Goal: Information Seeking & Learning: Learn about a topic

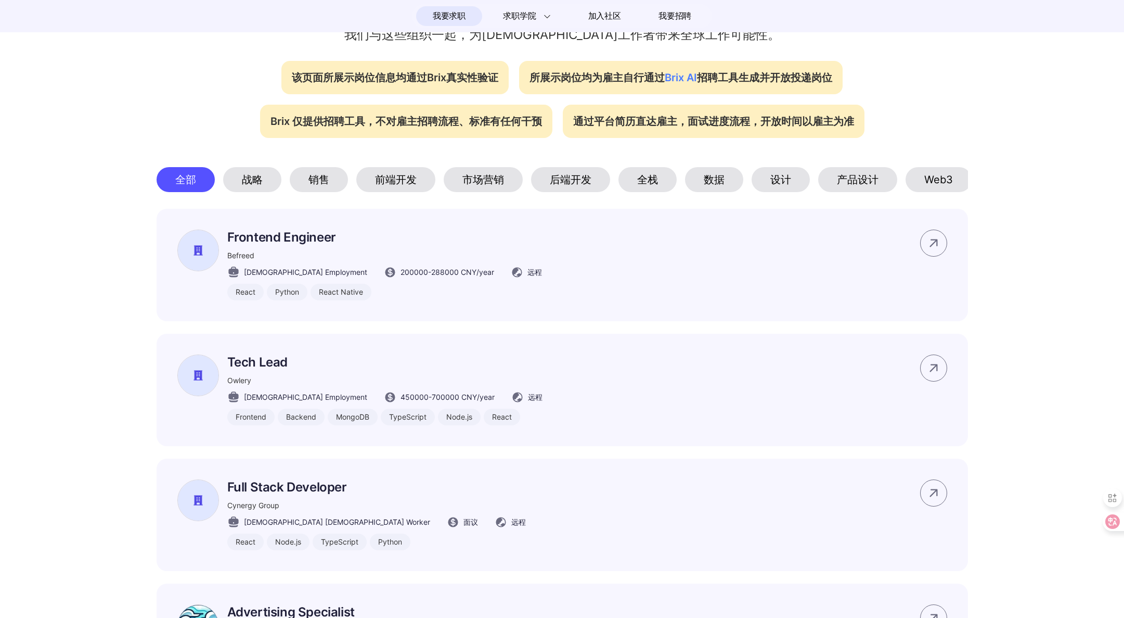
scroll to position [414, 0]
click at [399, 184] on div "前端开发" at bounding box center [395, 180] width 79 height 25
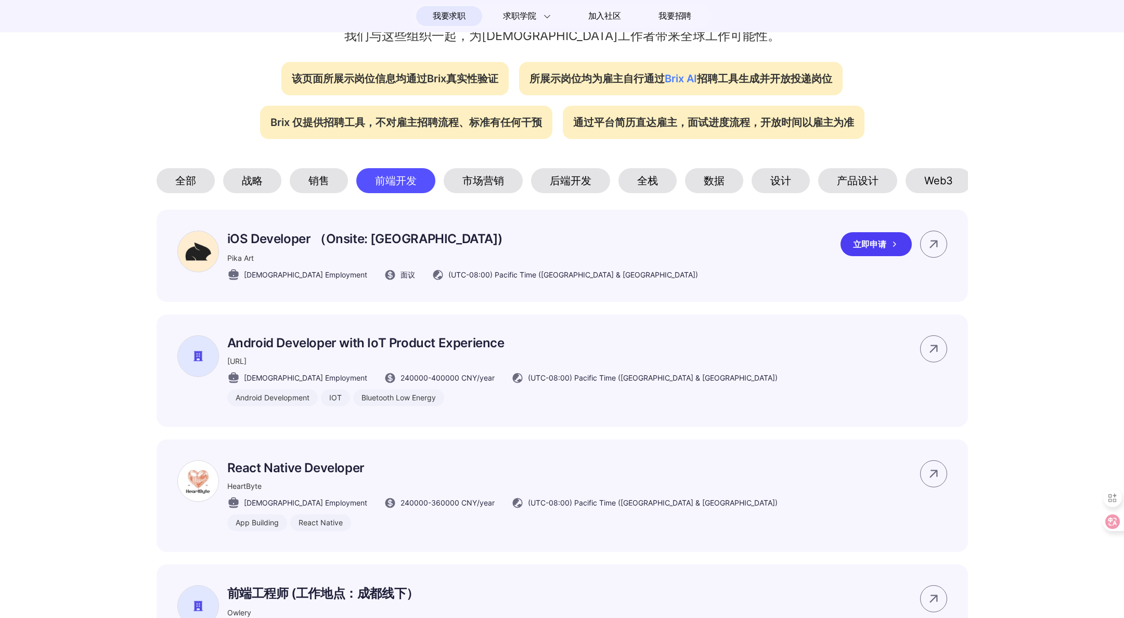
click at [516, 272] on div "(UTC-08:00) Pacific Time ([GEOGRAPHIC_DATA] & [GEOGRAPHIC_DATA])" at bounding box center [565, 274] width 266 height 12
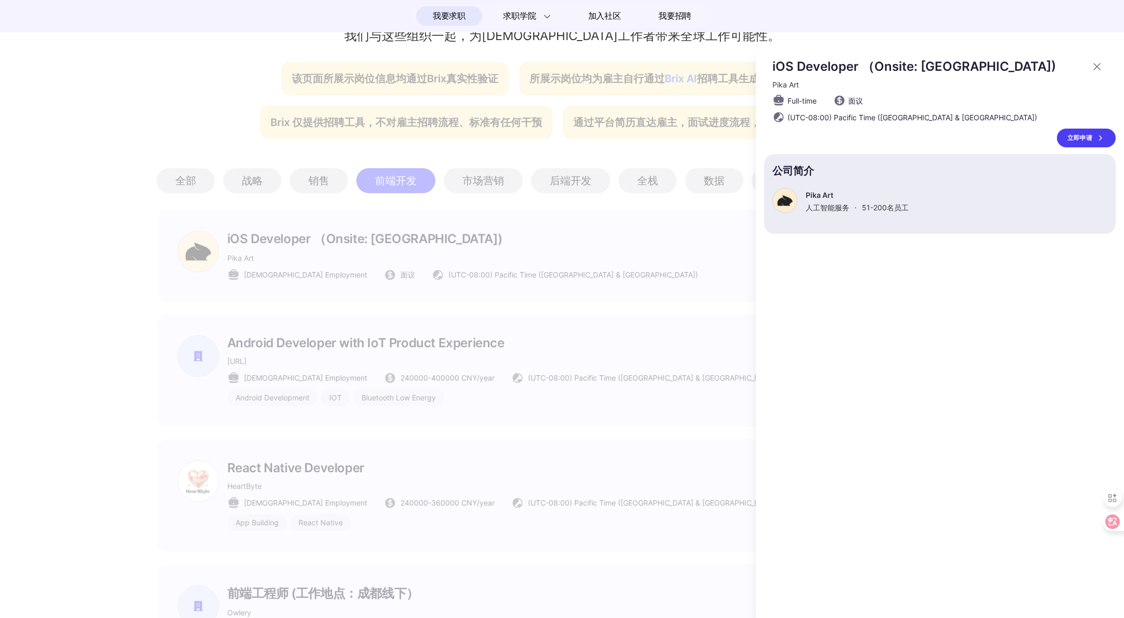
scroll to position [0, 0]
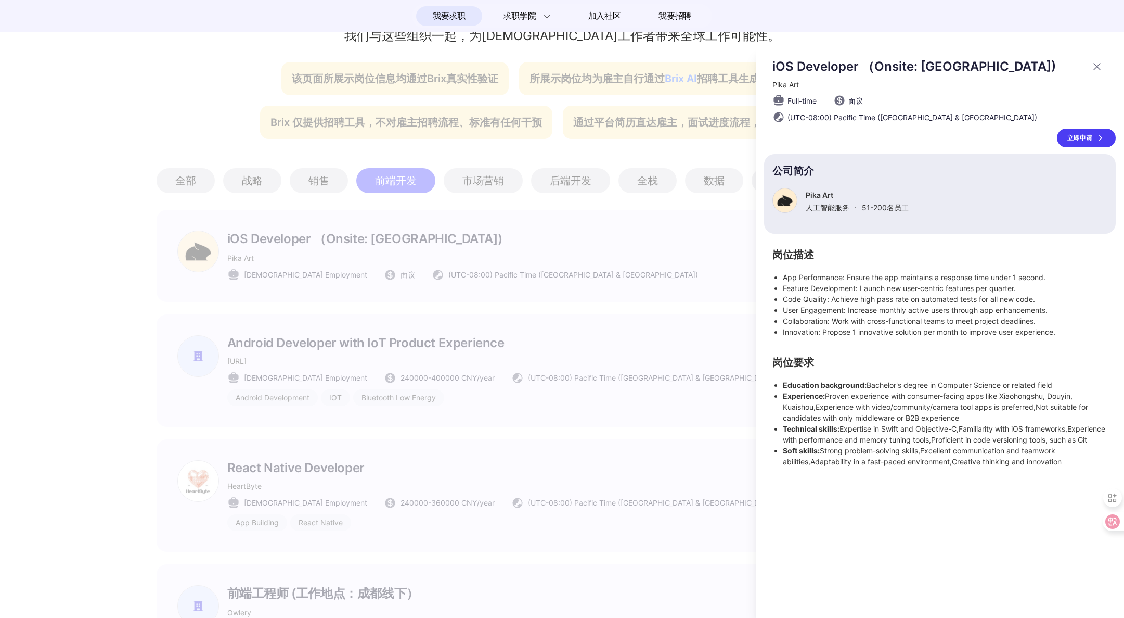
click at [559, 264] on div at bounding box center [562, 332] width 1124 height 572
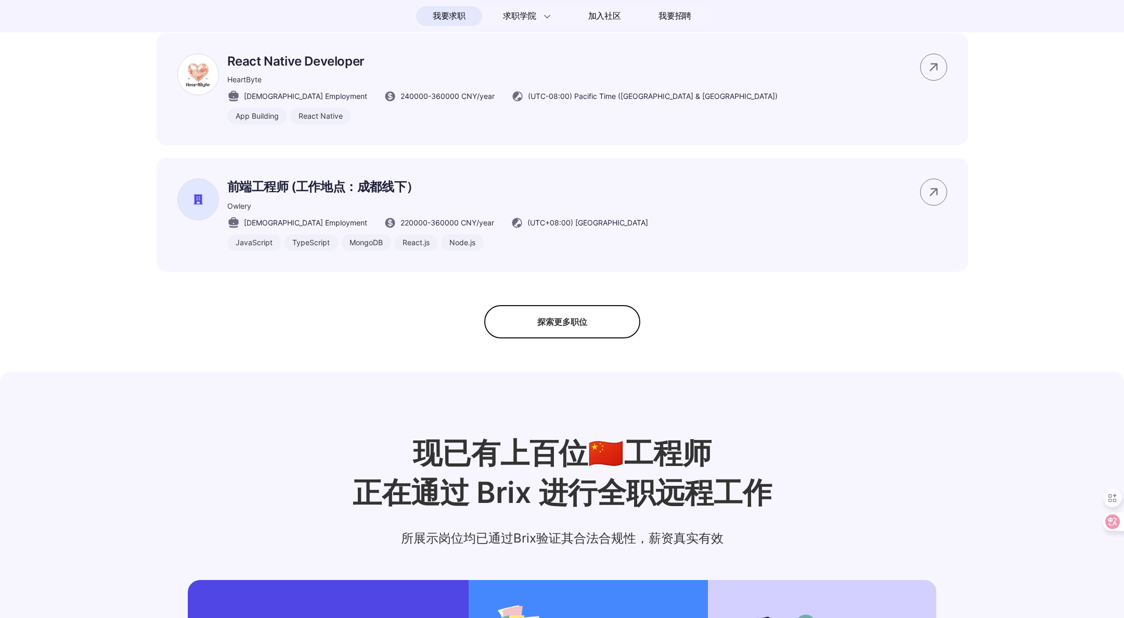
scroll to position [833, 0]
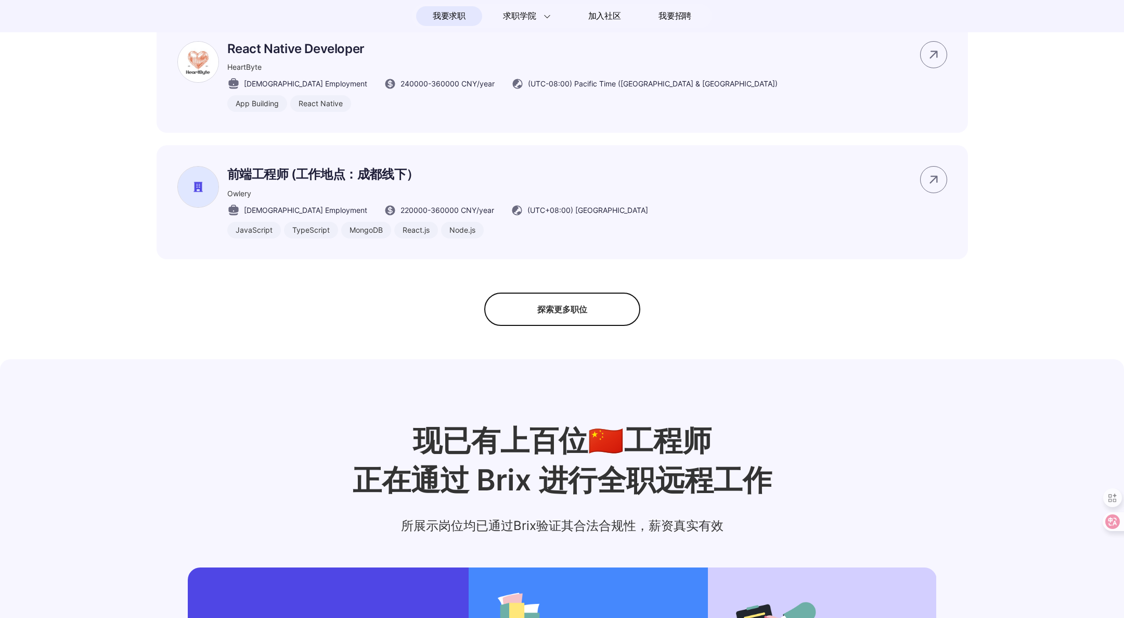
click at [558, 323] on div "探索更多职位" at bounding box center [562, 308] width 156 height 33
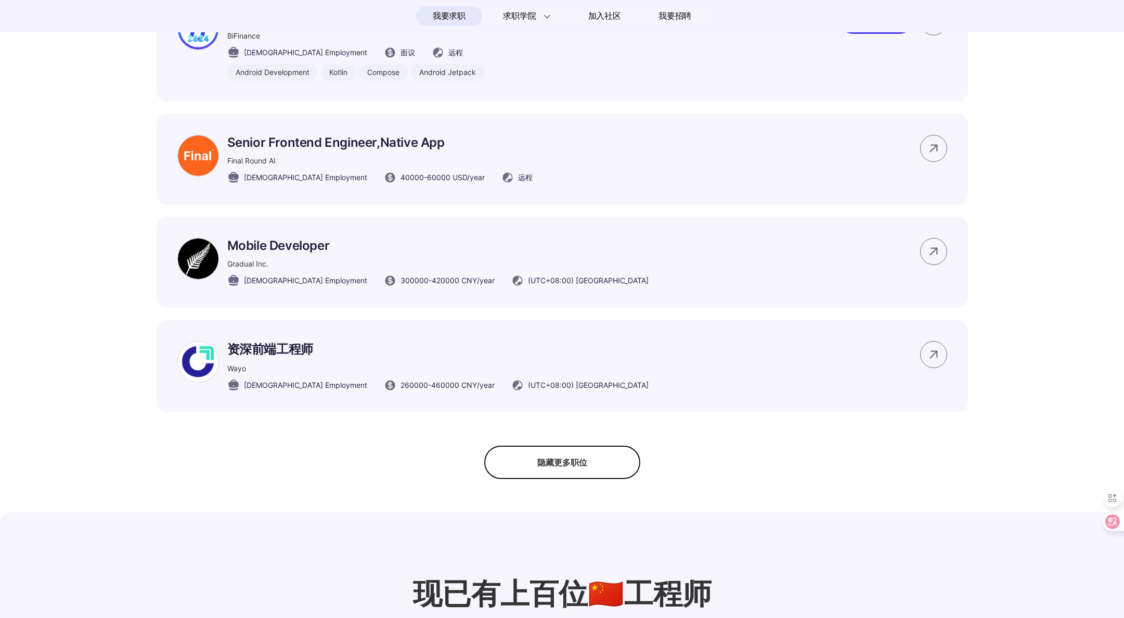
scroll to position [1225, 0]
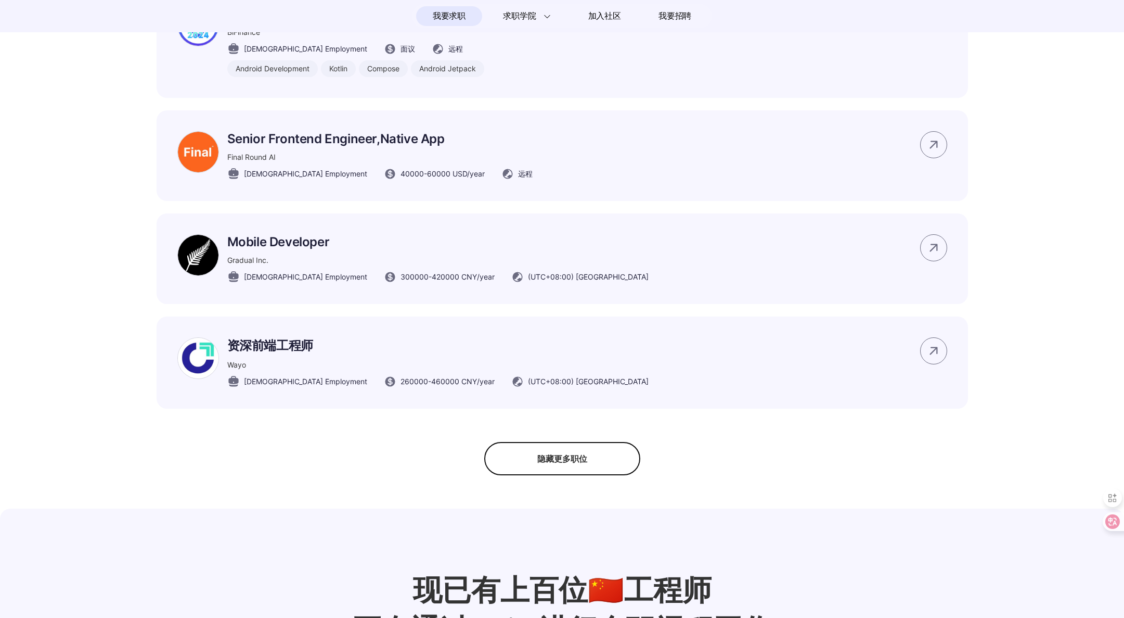
click at [355, 242] on p "Mobile Developer" at bounding box center [437, 241] width 421 height 15
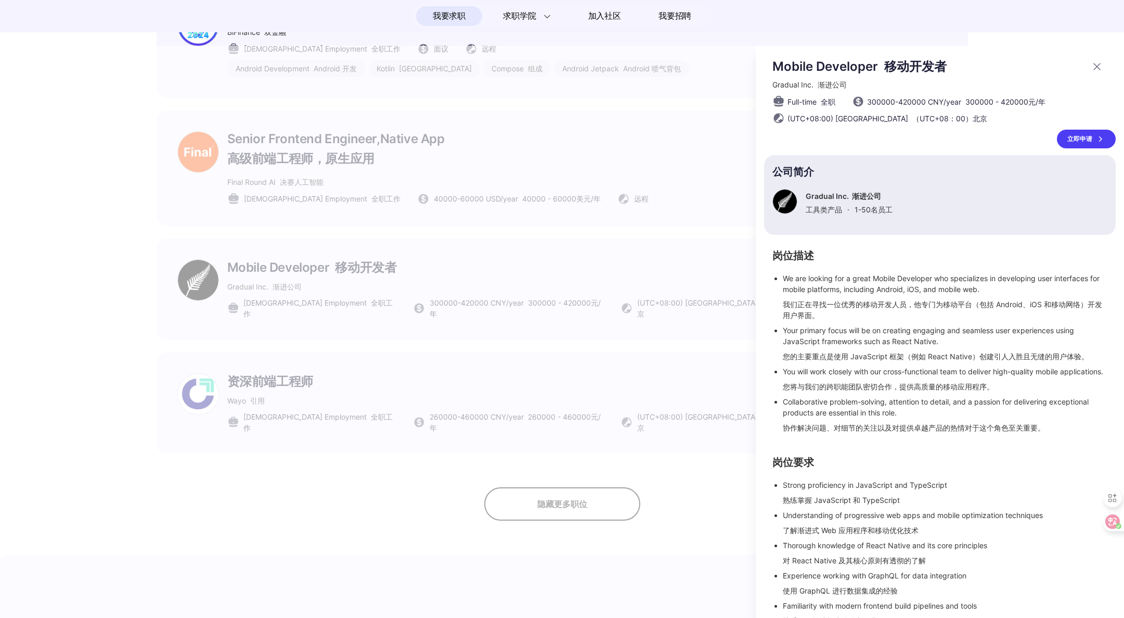
click at [540, 311] on div at bounding box center [562, 332] width 1124 height 572
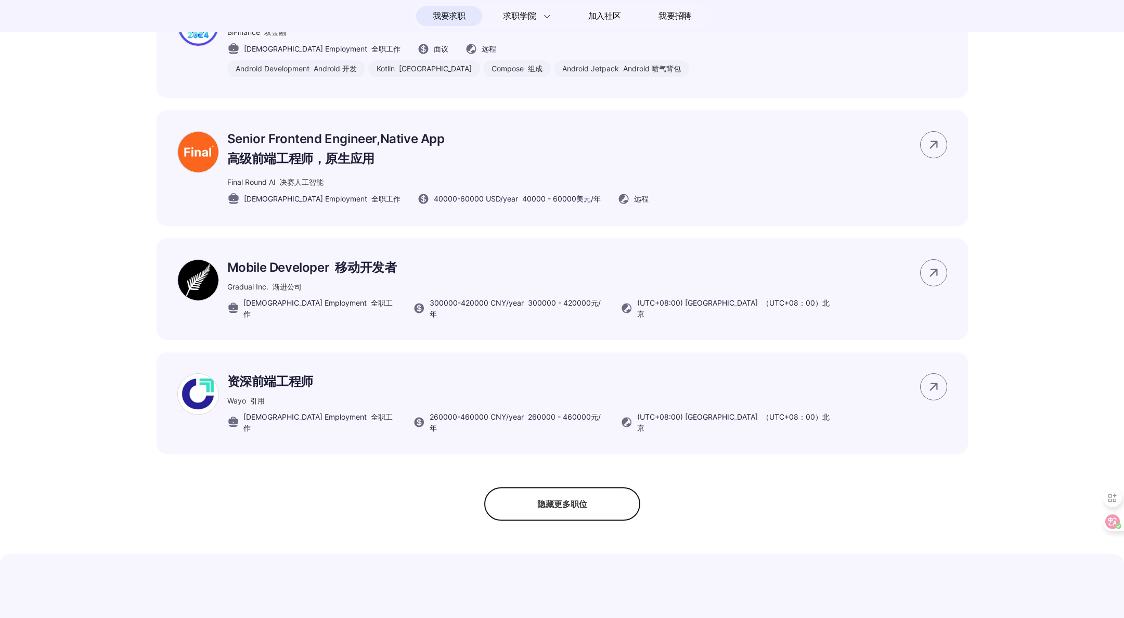
click at [557, 505] on div "隐藏更多职位" at bounding box center [562, 503] width 156 height 33
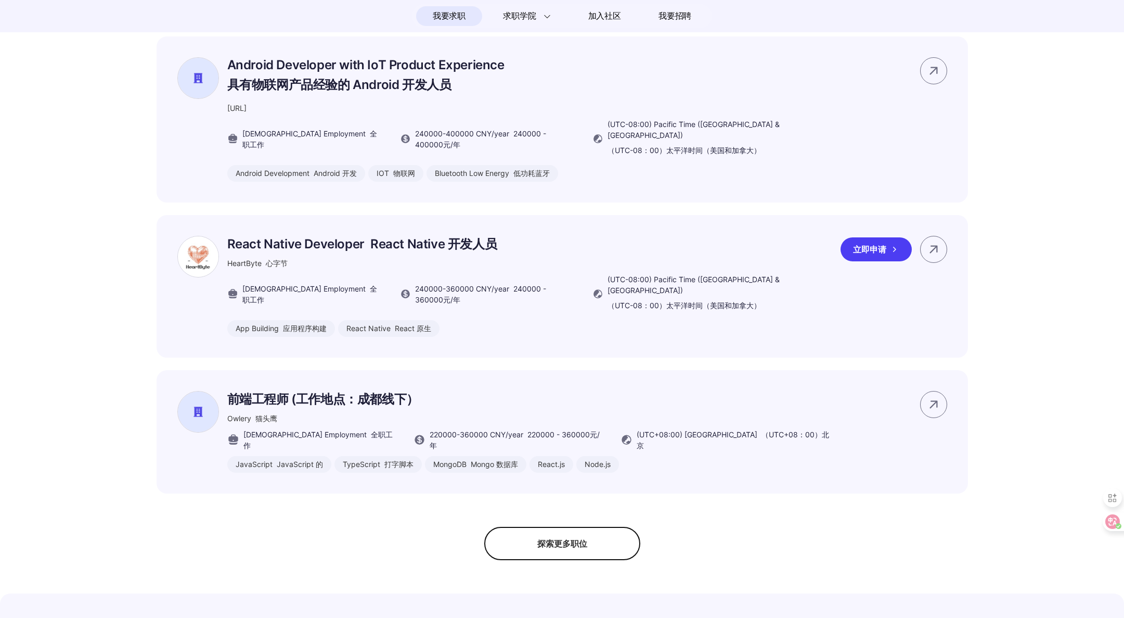
scroll to position [701, 0]
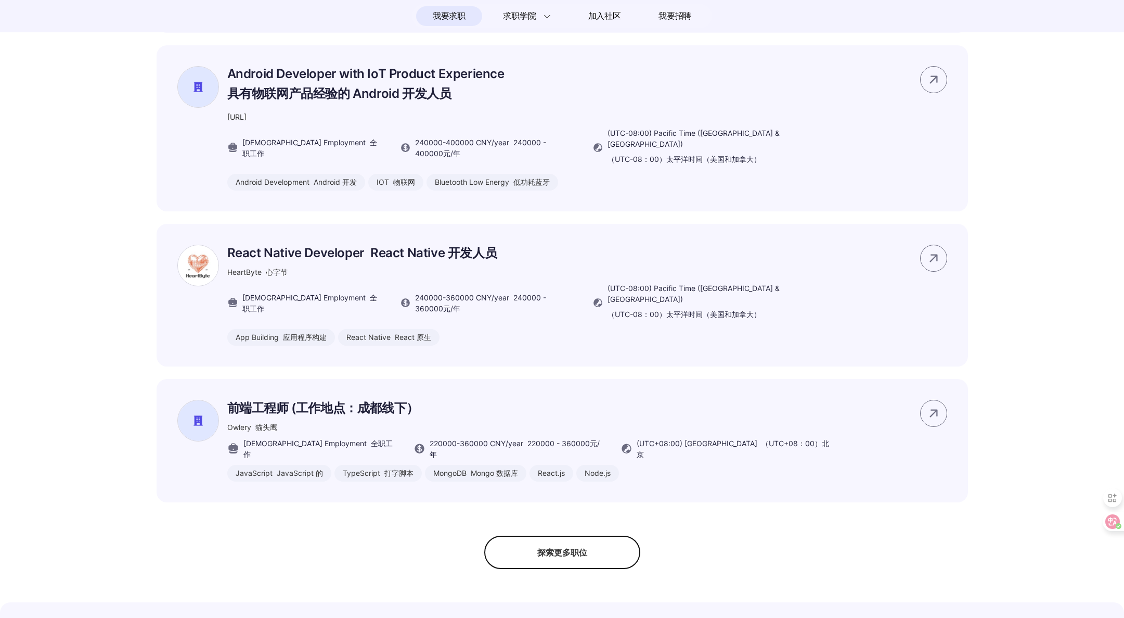
click at [529, 535] on div "探索更多职位" at bounding box center [562, 551] width 156 height 33
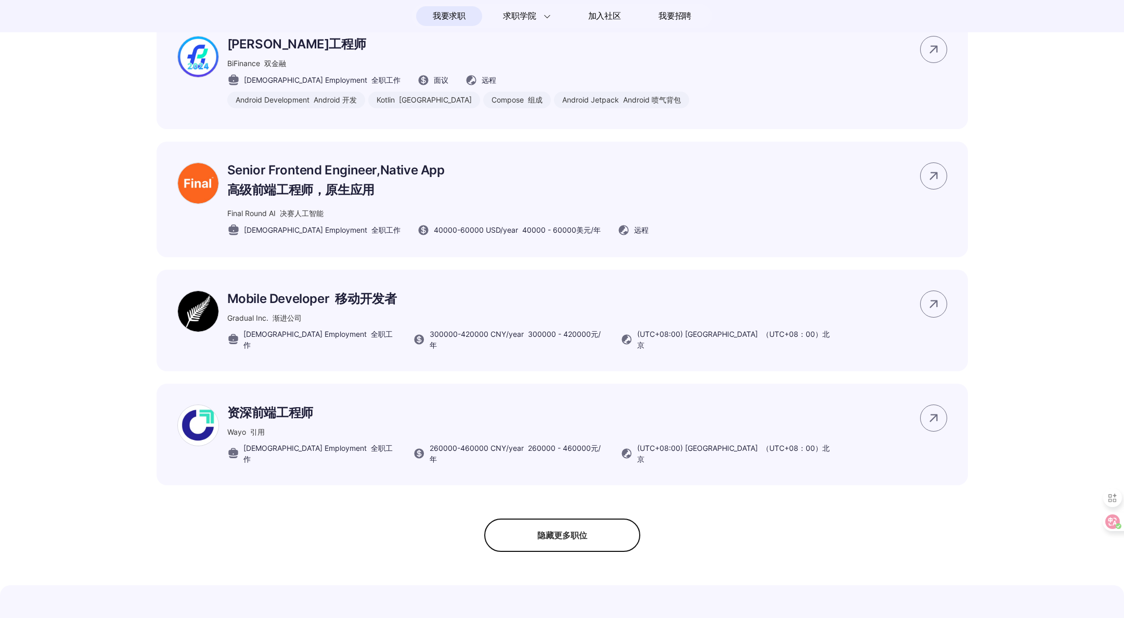
scroll to position [1334, 0]
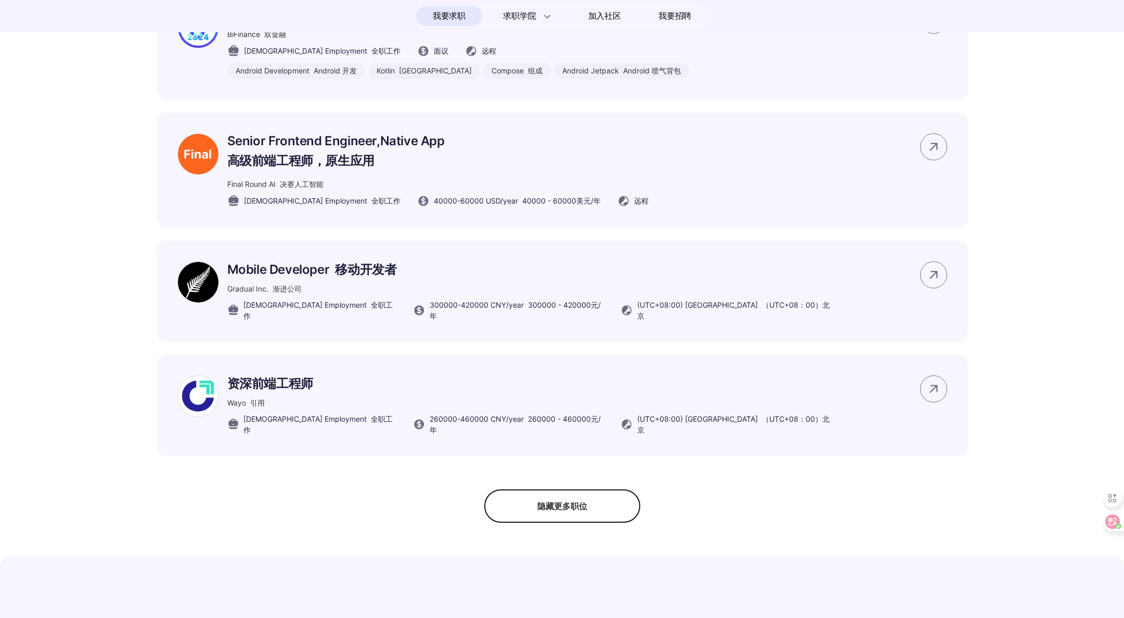
click at [525, 489] on div "隐藏更多职位" at bounding box center [562, 505] width 156 height 33
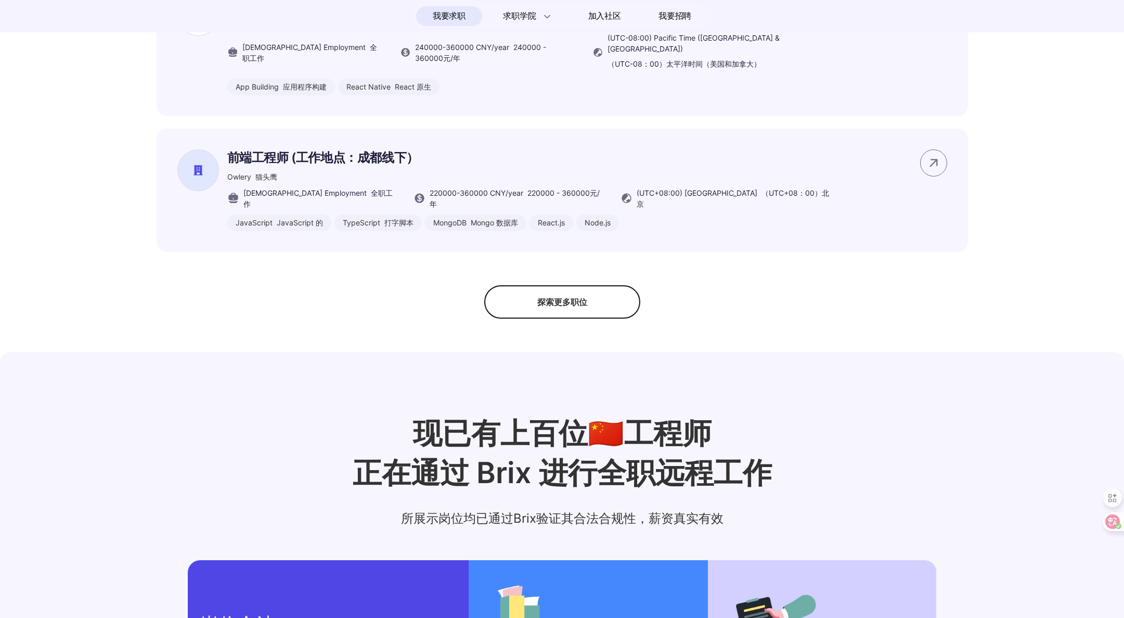
scroll to position [851, 0]
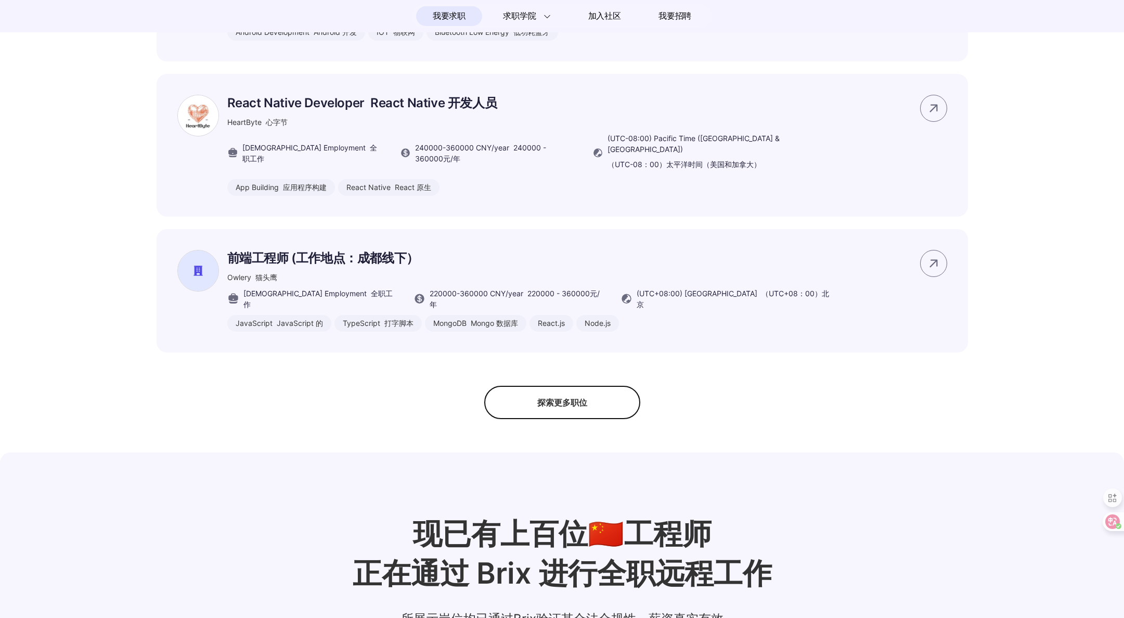
click at [547, 386] on div "探索更多职位" at bounding box center [562, 402] width 156 height 33
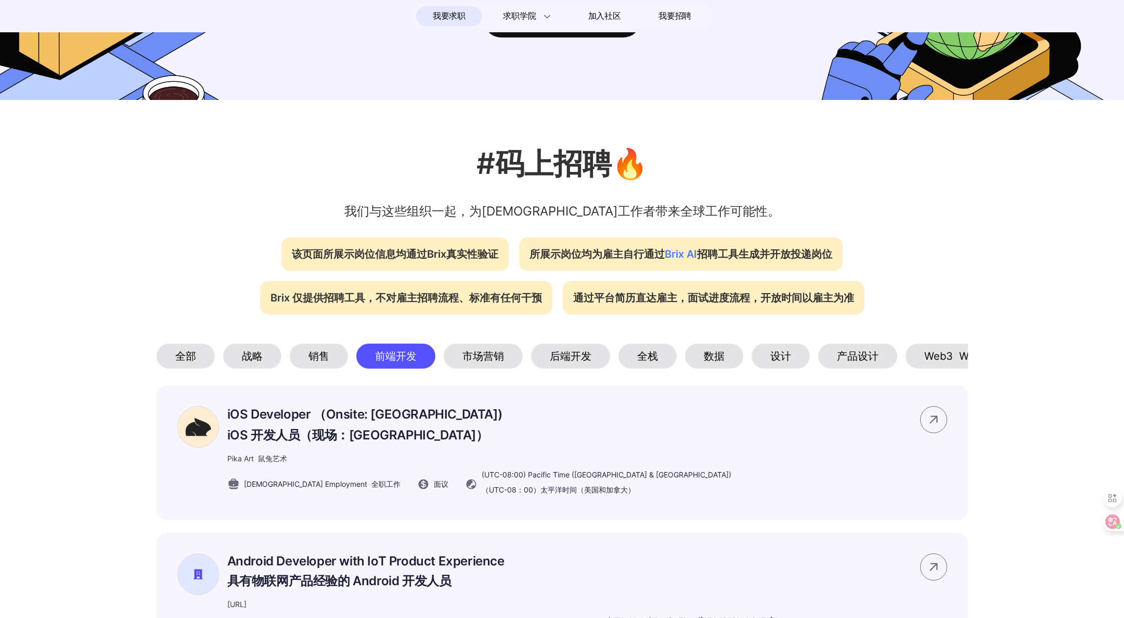
scroll to position [0, 0]
